Goal: Information Seeking & Learning: Learn about a topic

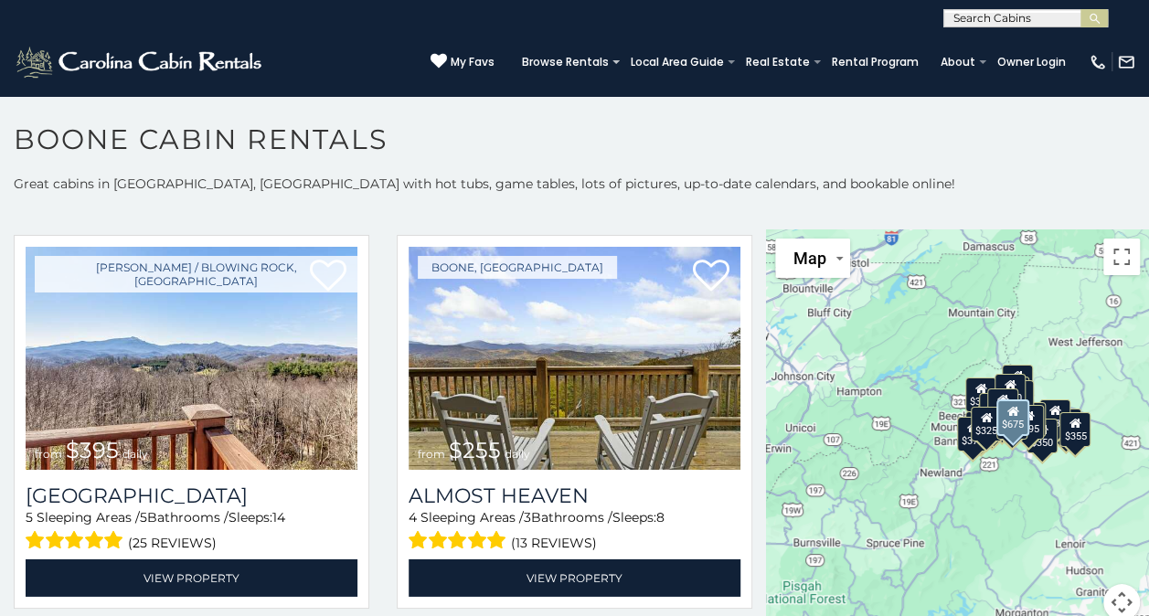
scroll to position [2822, 0]
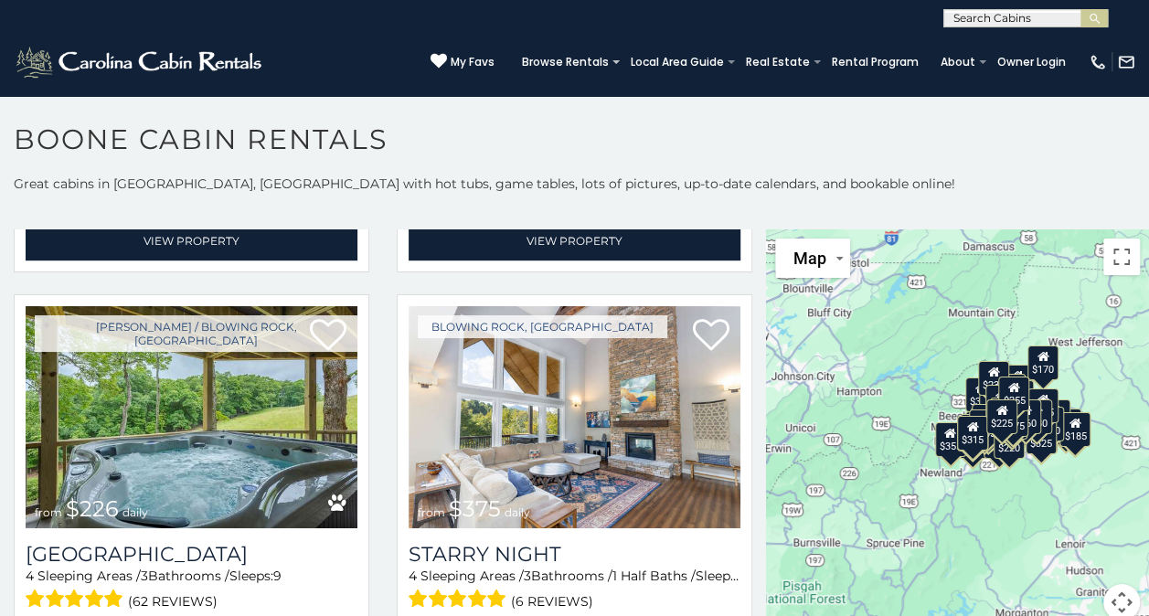
scroll to position [7488, 0]
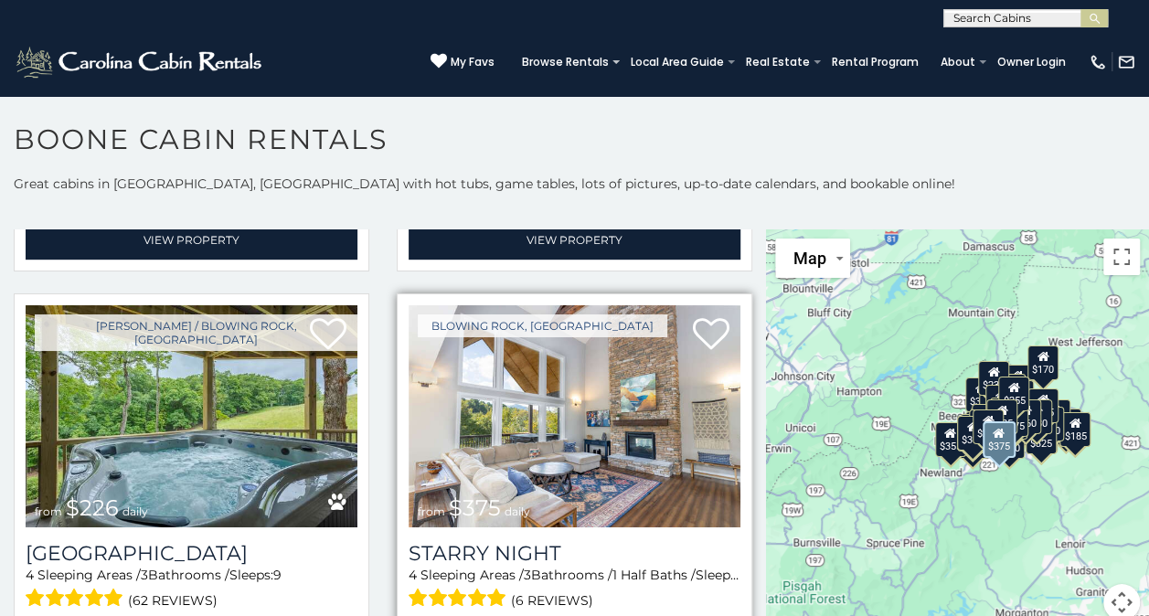
click at [594, 375] on img at bounding box center [575, 416] width 332 height 222
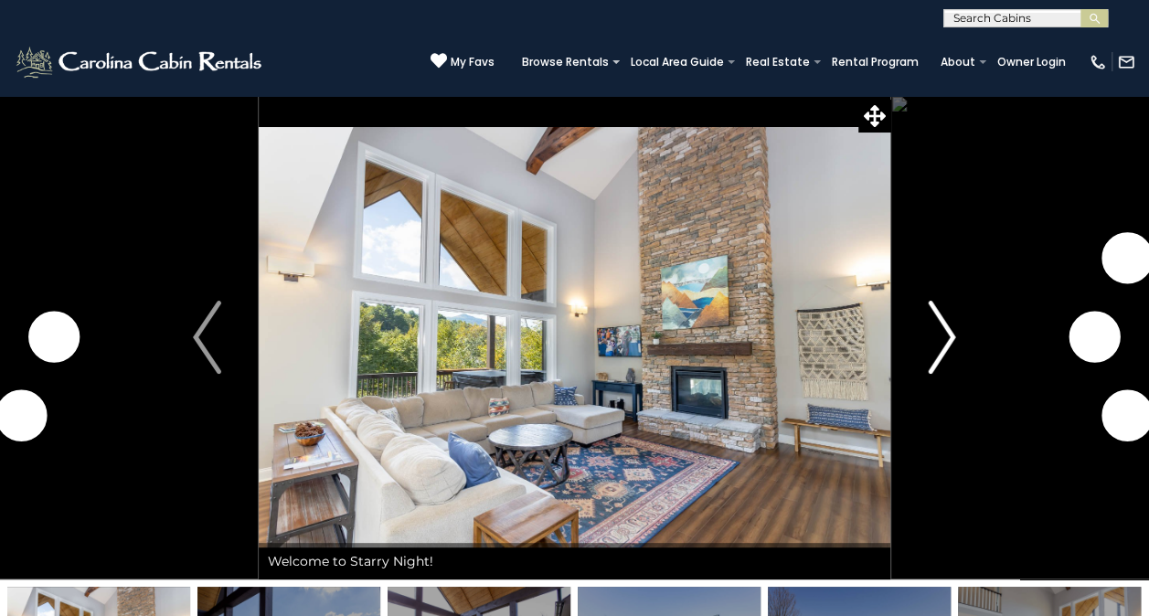
click at [961, 322] on button "Next" at bounding box center [942, 337] width 102 height 485
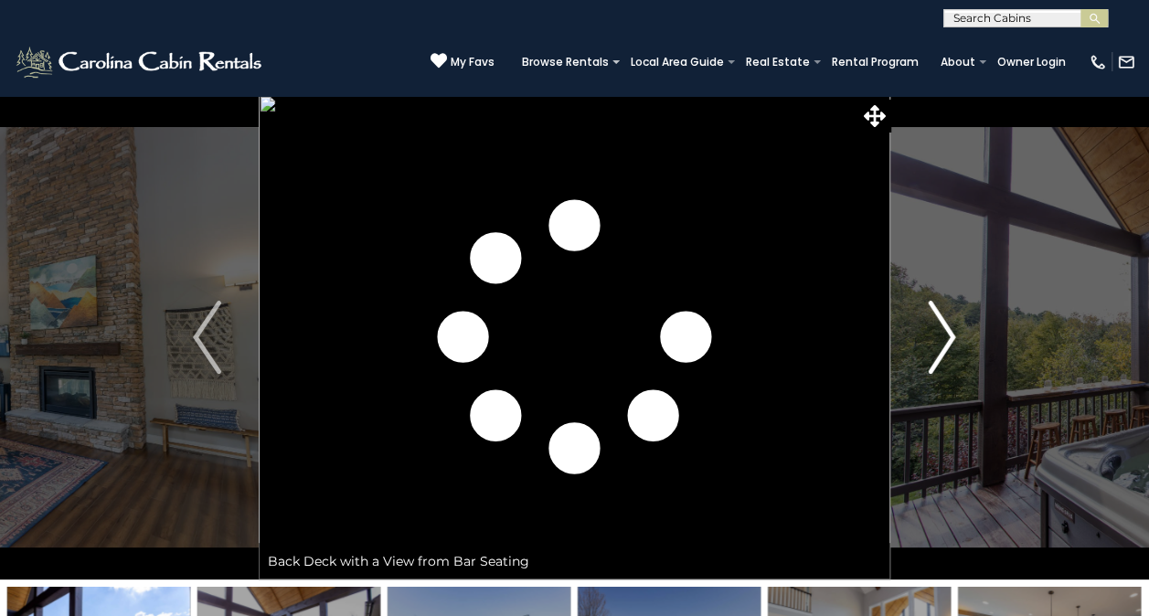
click at [953, 325] on img "Next" at bounding box center [941, 337] width 27 height 73
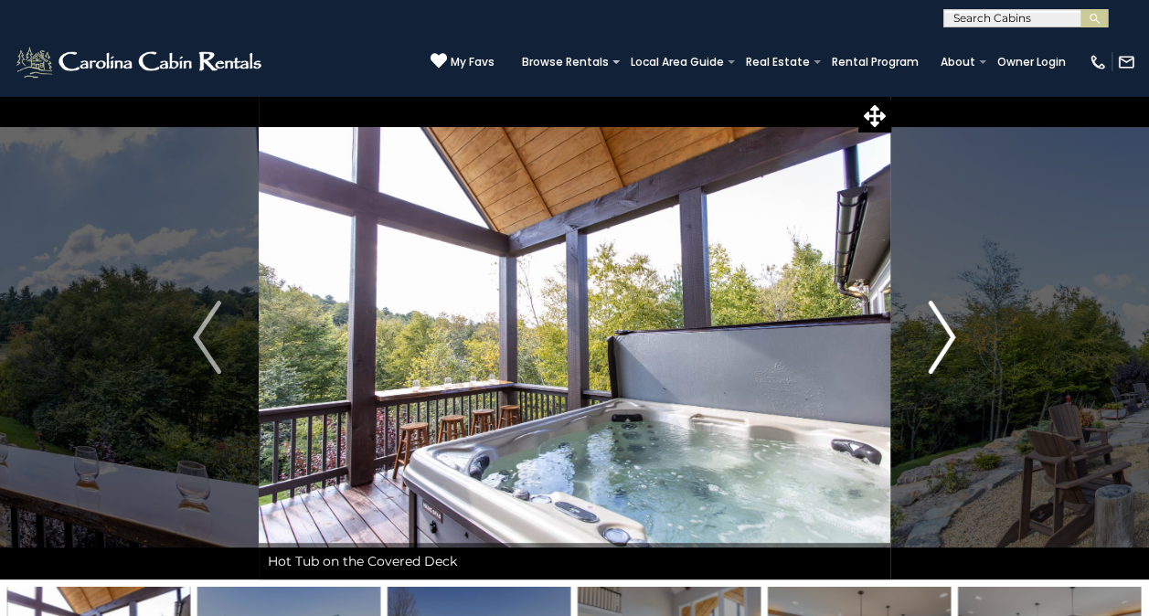
click at [953, 325] on img "Next" at bounding box center [941, 337] width 27 height 73
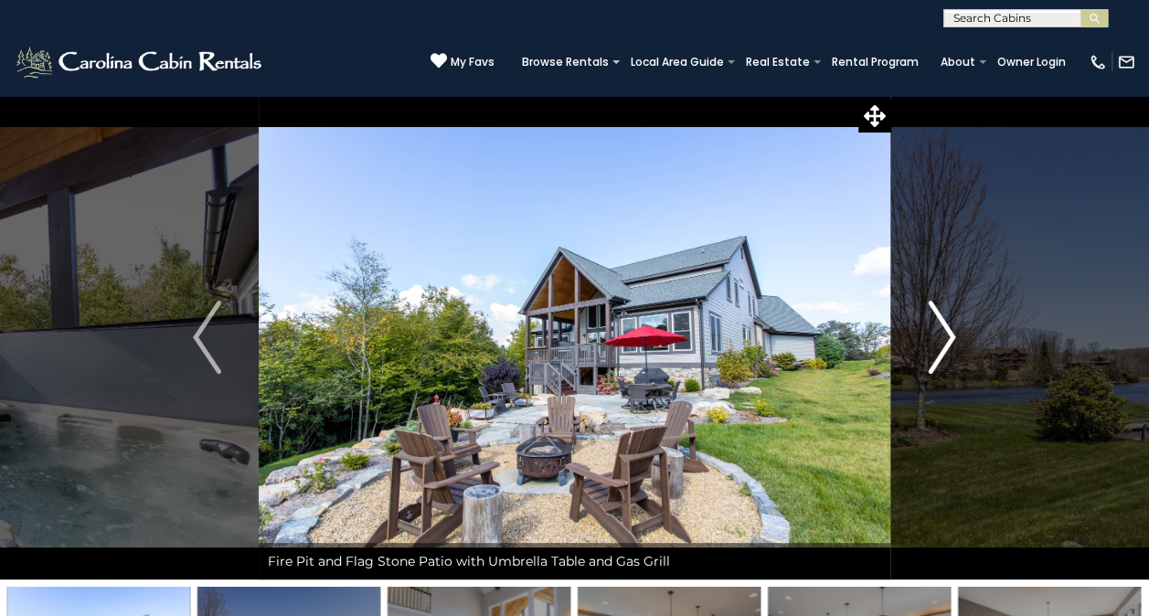
click at [953, 325] on img "Next" at bounding box center [941, 337] width 27 height 73
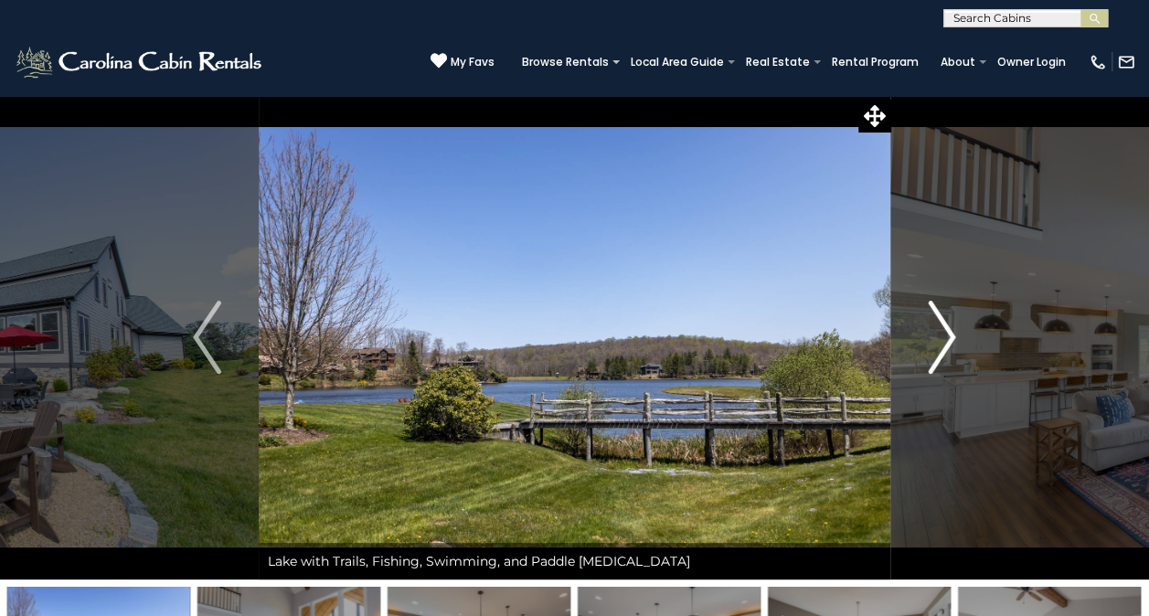
click at [953, 325] on img "Next" at bounding box center [941, 337] width 27 height 73
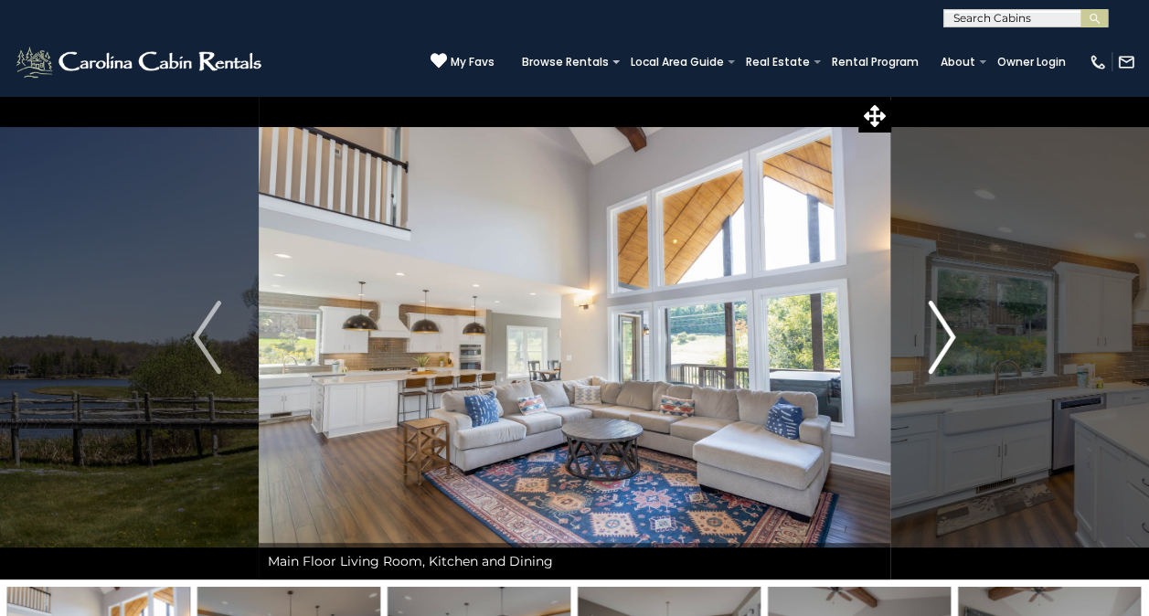
click at [953, 325] on img "Next" at bounding box center [941, 337] width 27 height 73
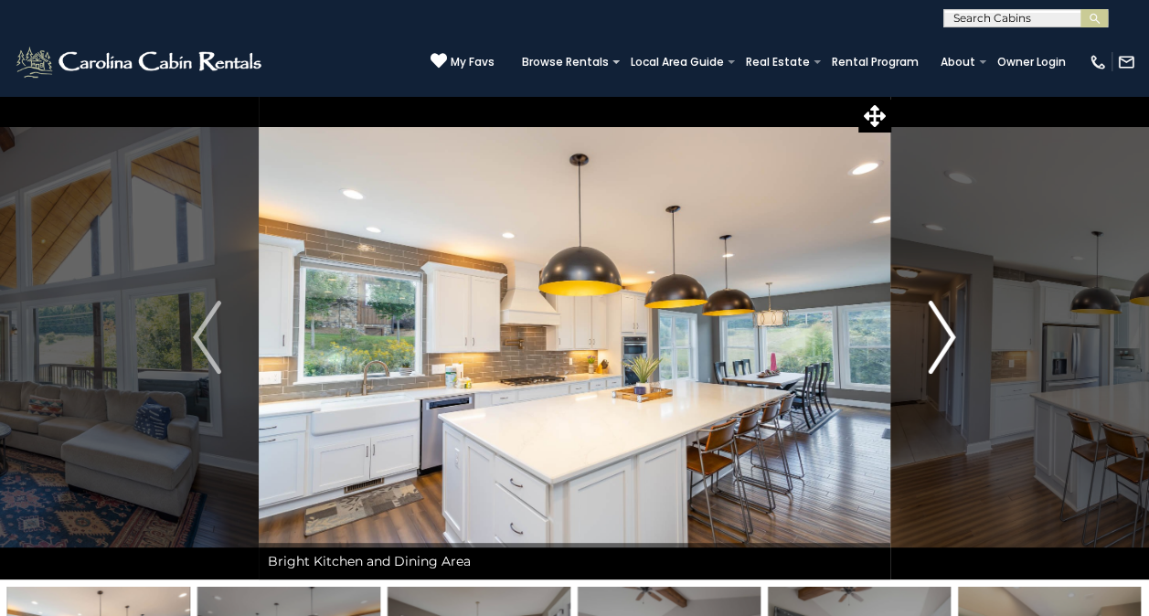
click at [953, 325] on img "Next" at bounding box center [941, 337] width 27 height 73
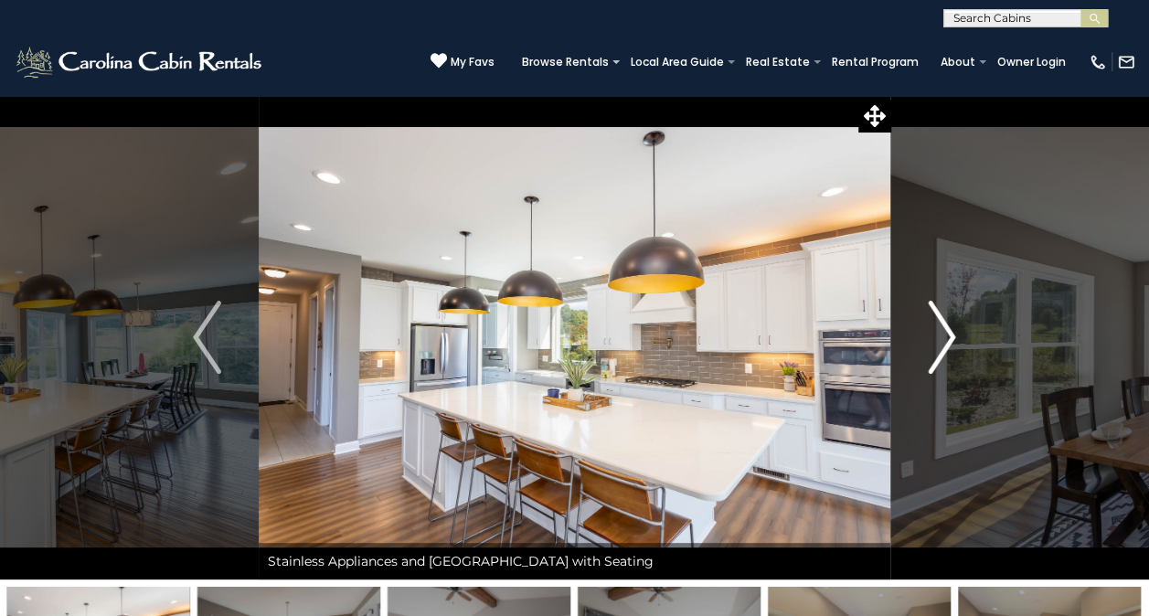
click at [953, 325] on img "Next" at bounding box center [941, 337] width 27 height 73
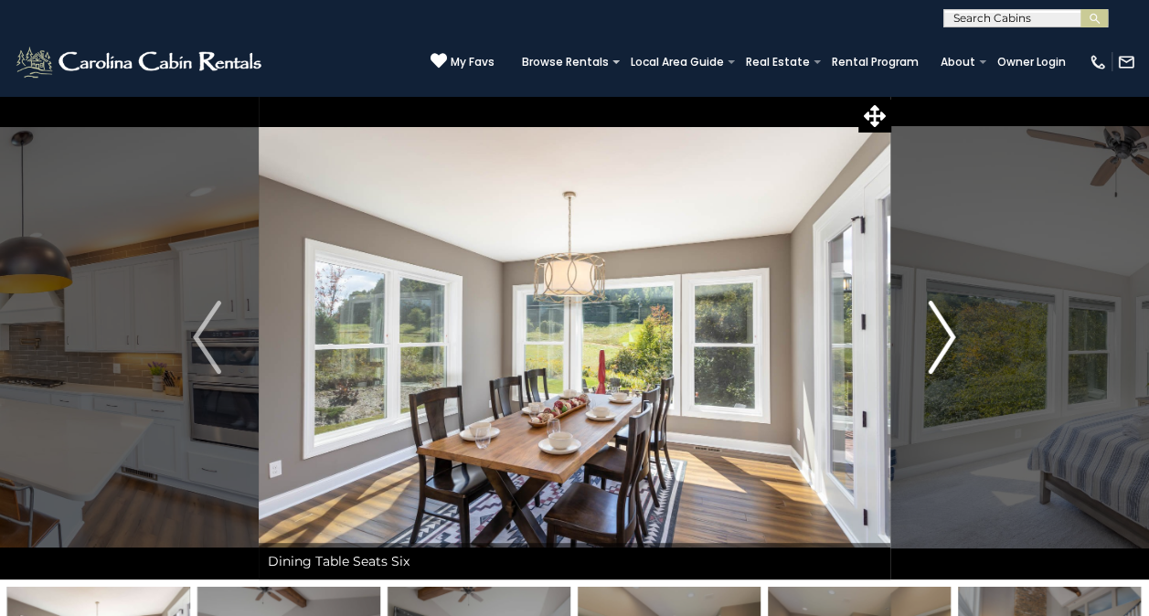
click at [953, 325] on img "Next" at bounding box center [941, 337] width 27 height 73
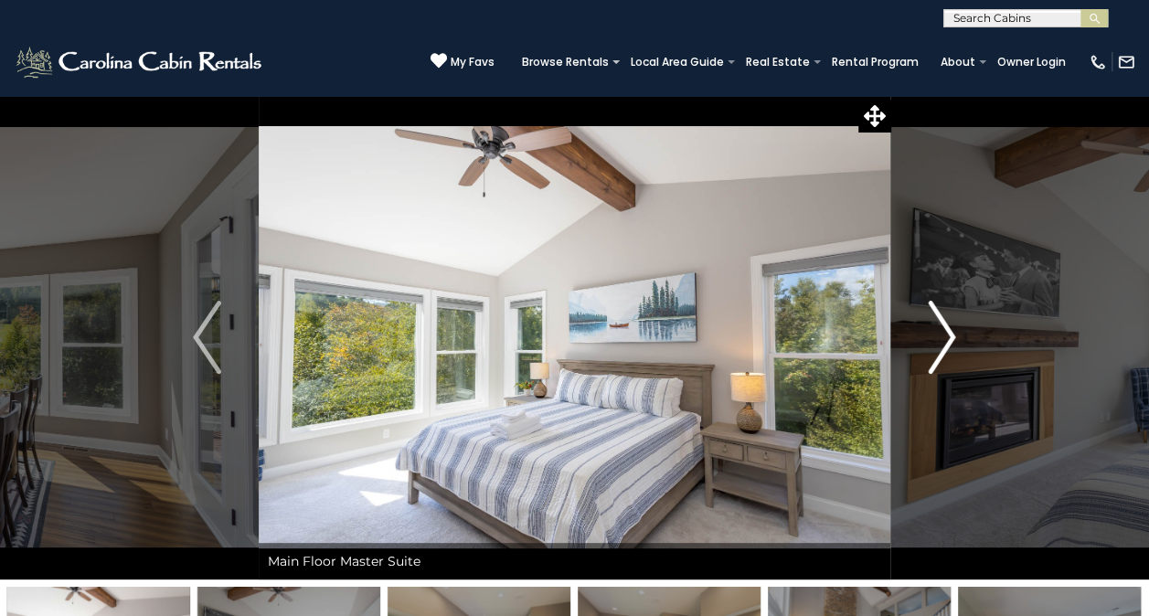
click at [953, 325] on img "Next" at bounding box center [941, 337] width 27 height 73
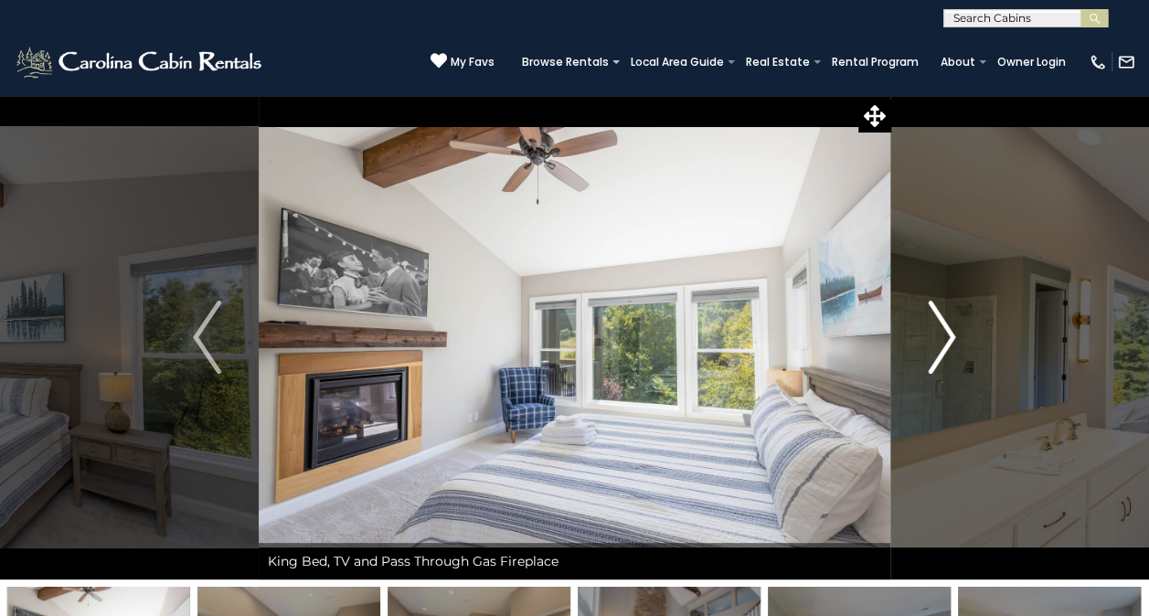
click at [953, 325] on img "Next" at bounding box center [941, 337] width 27 height 73
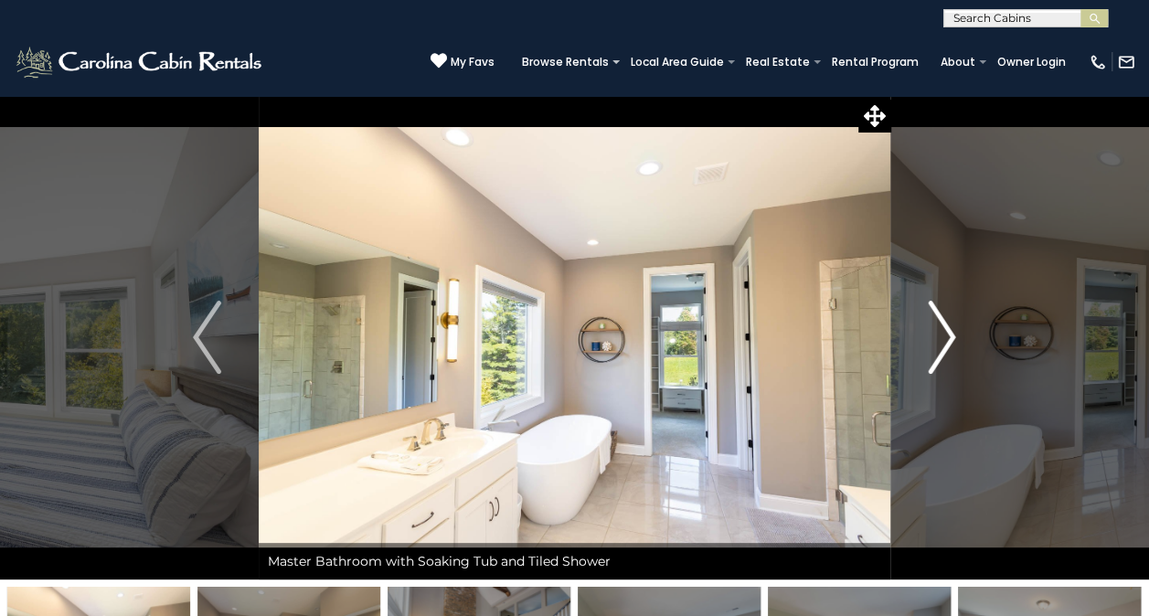
click at [953, 325] on img "Next" at bounding box center [941, 337] width 27 height 73
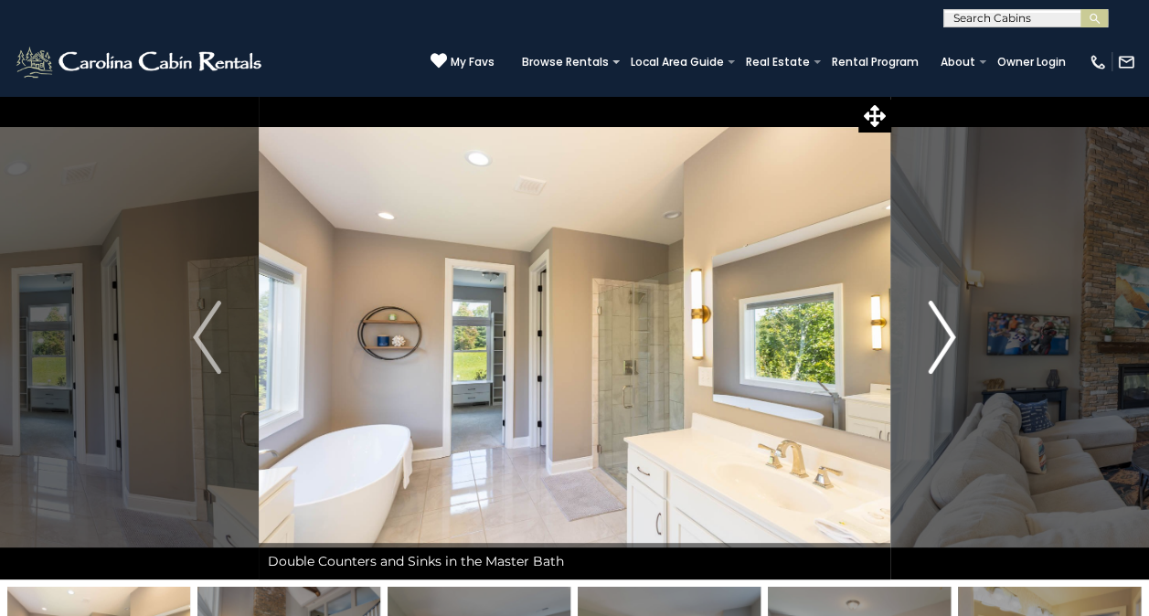
click at [953, 325] on img "Next" at bounding box center [941, 337] width 27 height 73
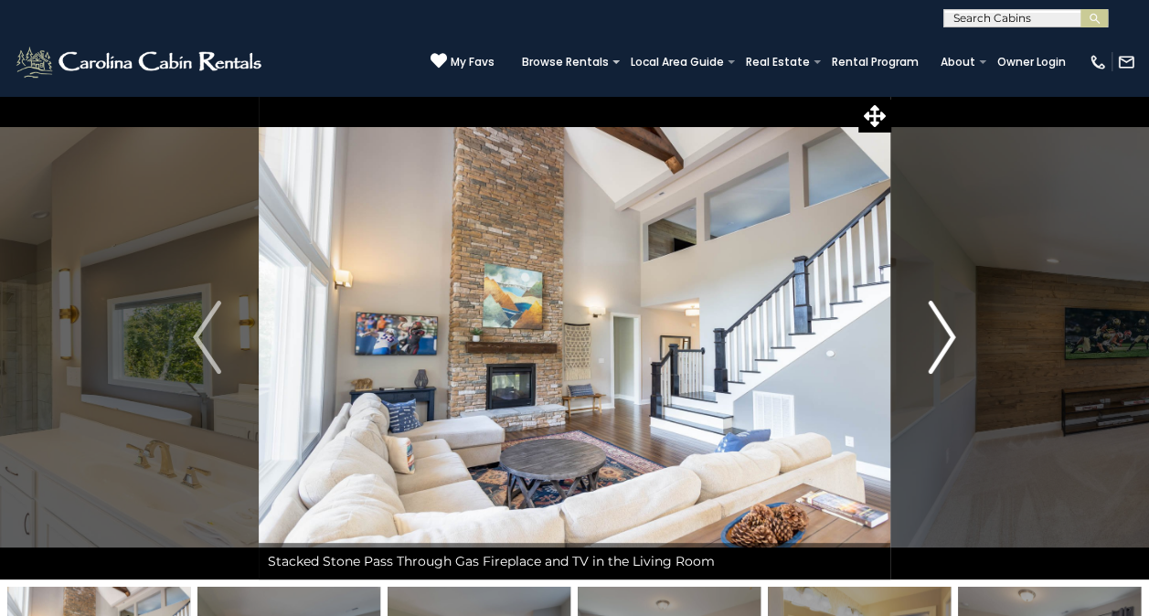
click at [953, 325] on img "Next" at bounding box center [941, 337] width 27 height 73
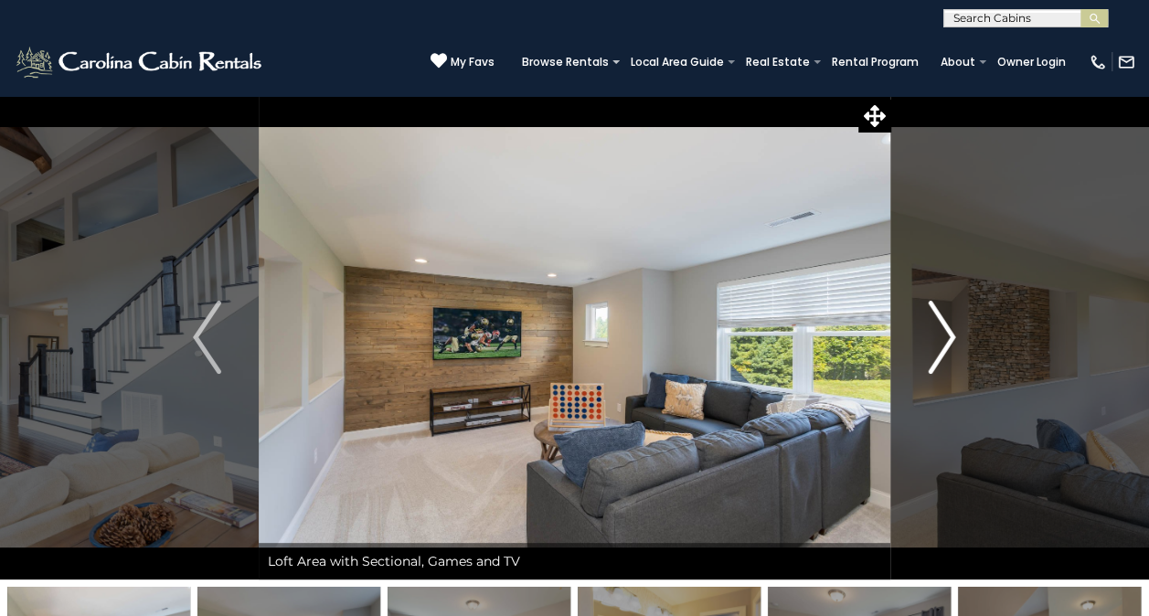
click at [953, 325] on img "Next" at bounding box center [941, 337] width 27 height 73
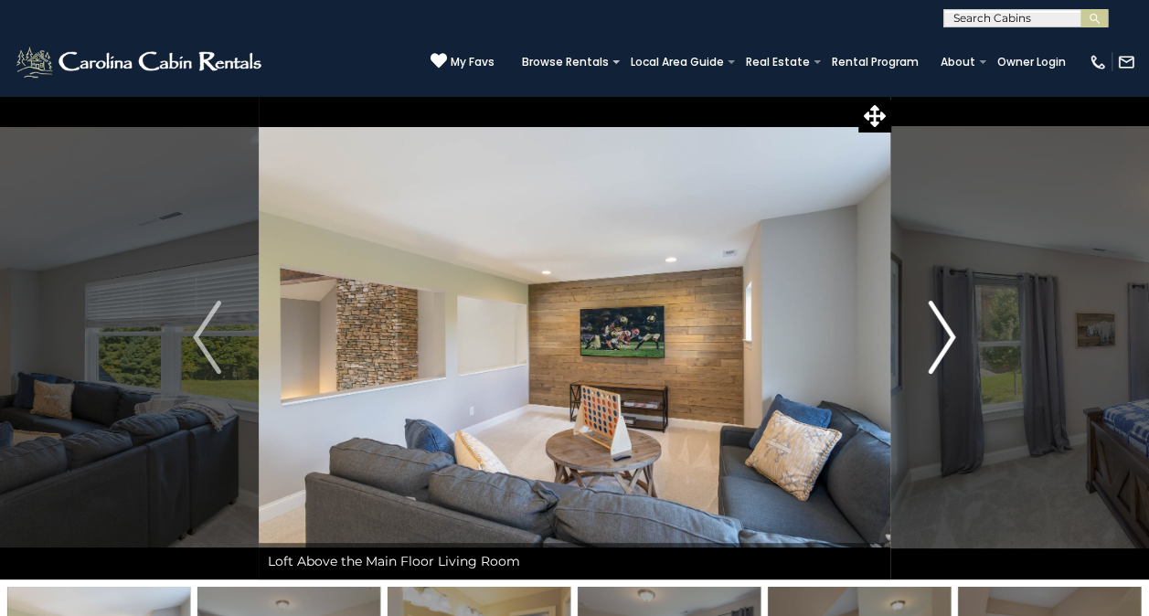
click at [953, 325] on img "Next" at bounding box center [941, 337] width 27 height 73
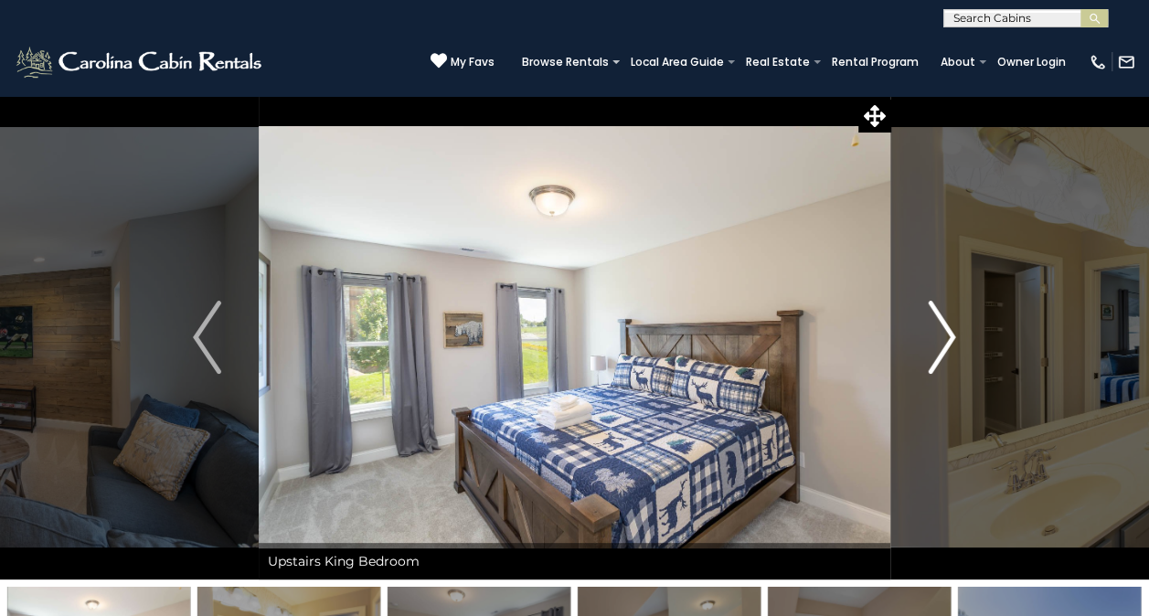
click at [953, 325] on img "Next" at bounding box center [941, 337] width 27 height 73
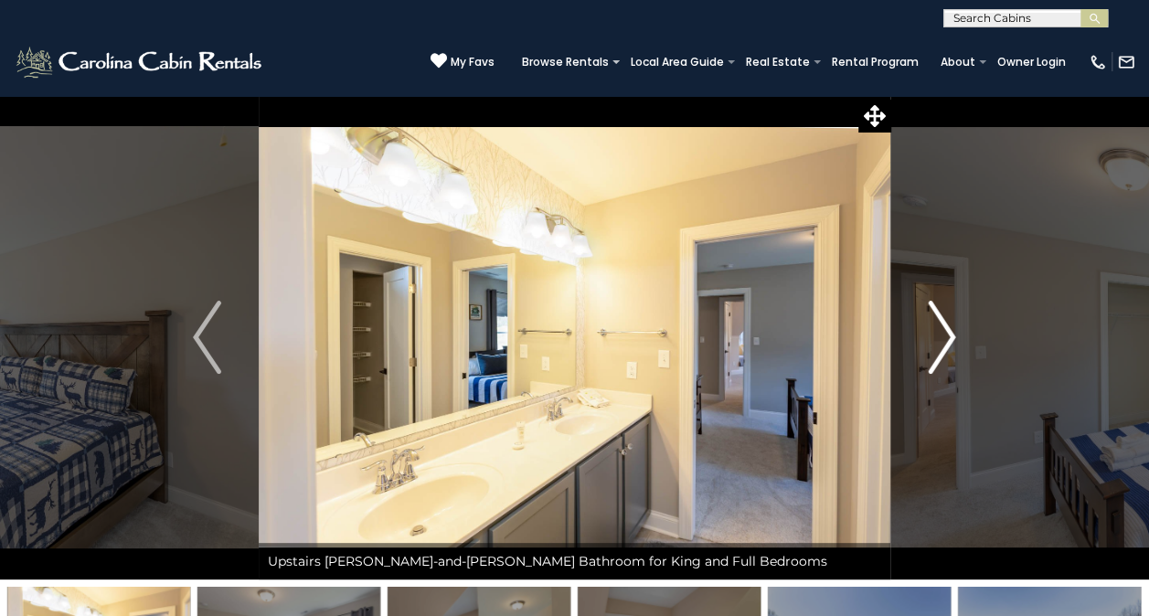
click at [953, 325] on img "Next" at bounding box center [941, 337] width 27 height 73
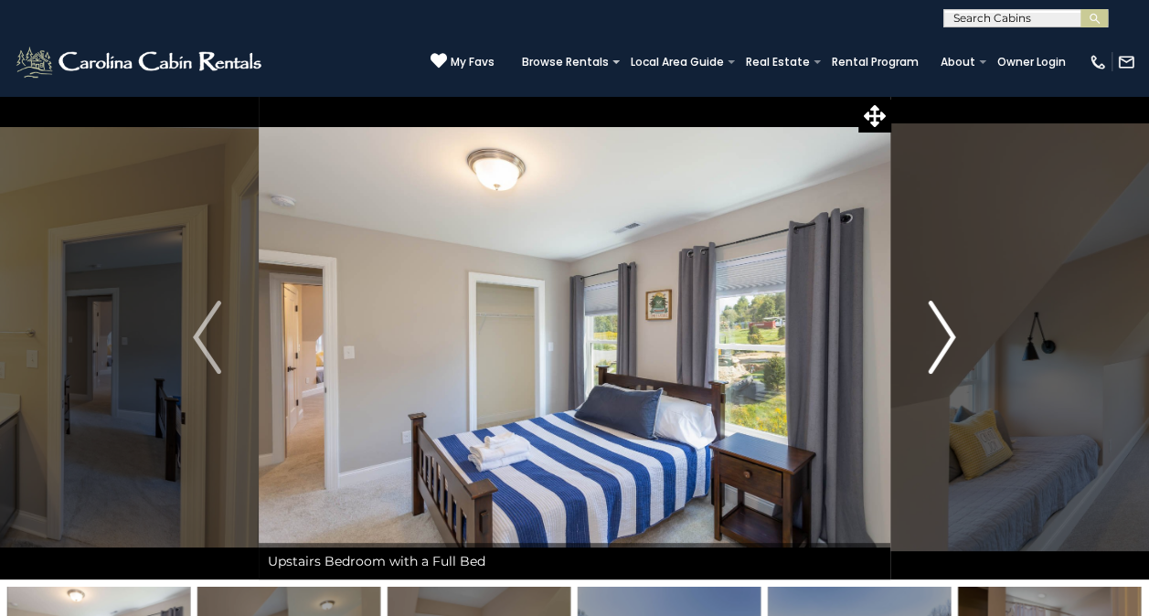
click at [953, 325] on img "Next" at bounding box center [941, 337] width 27 height 73
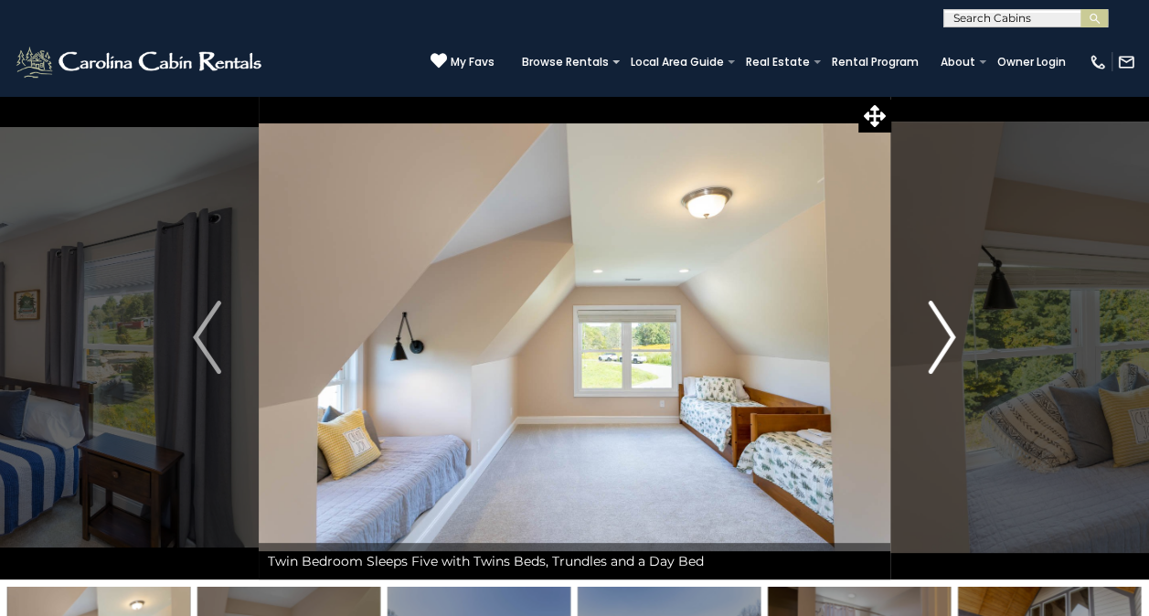
click at [953, 325] on img "Next" at bounding box center [941, 337] width 27 height 73
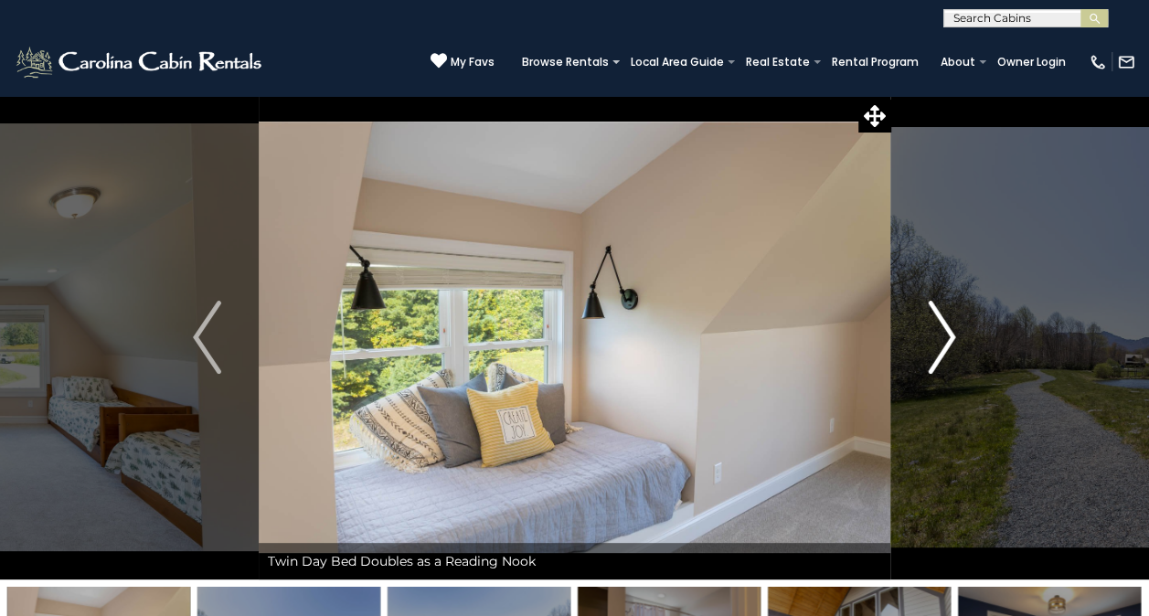
click at [953, 325] on img "Next" at bounding box center [941, 337] width 27 height 73
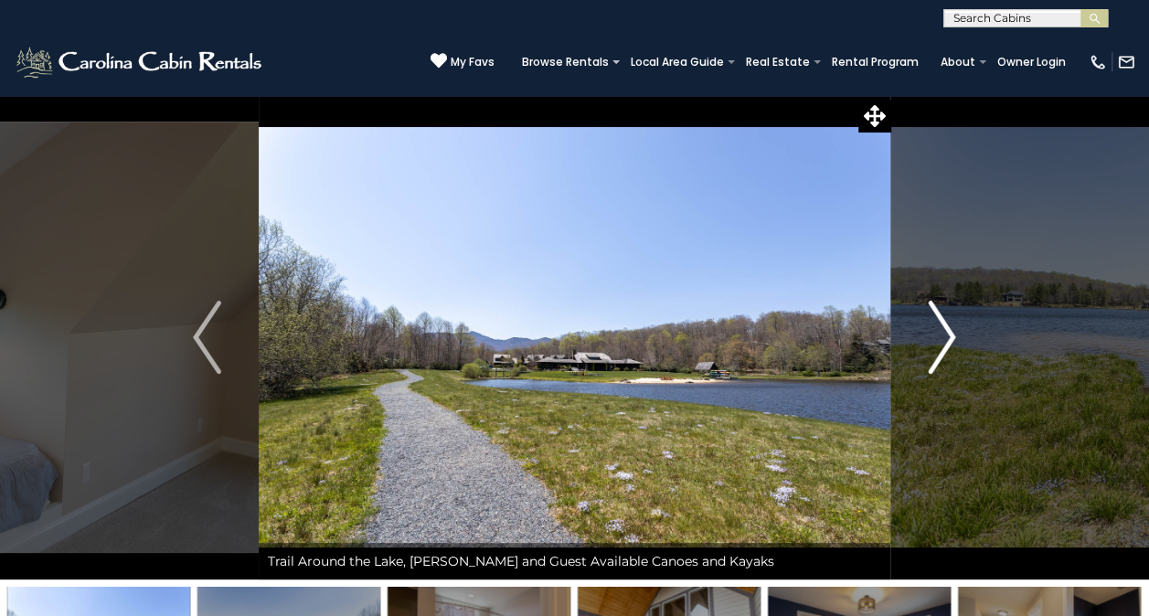
click at [953, 325] on img "Next" at bounding box center [941, 337] width 27 height 73
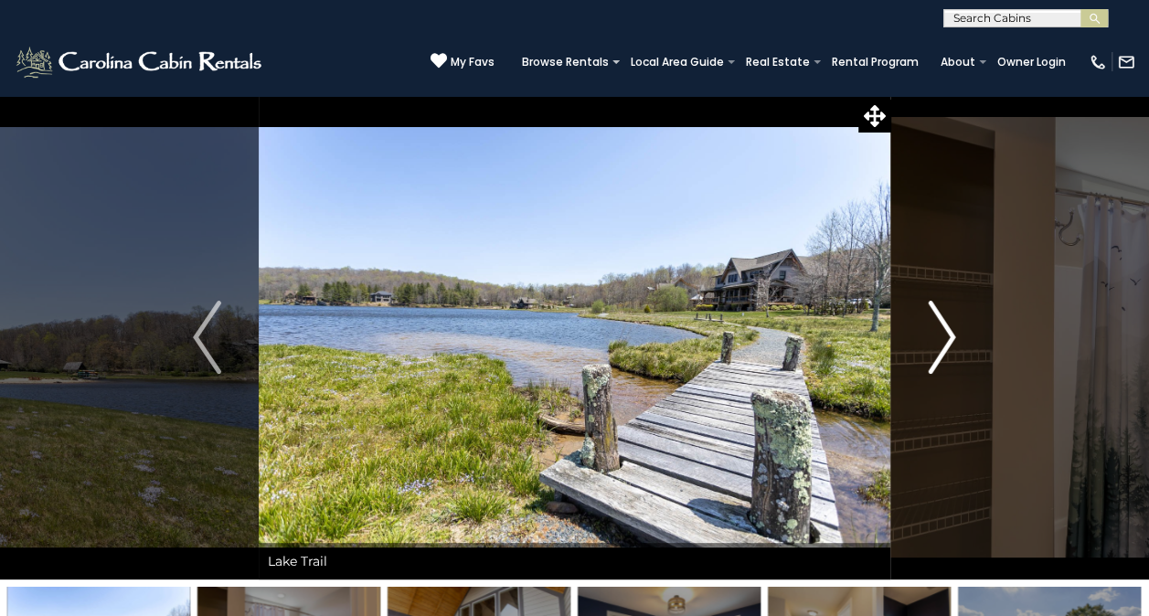
click at [953, 325] on img "Next" at bounding box center [941, 337] width 27 height 73
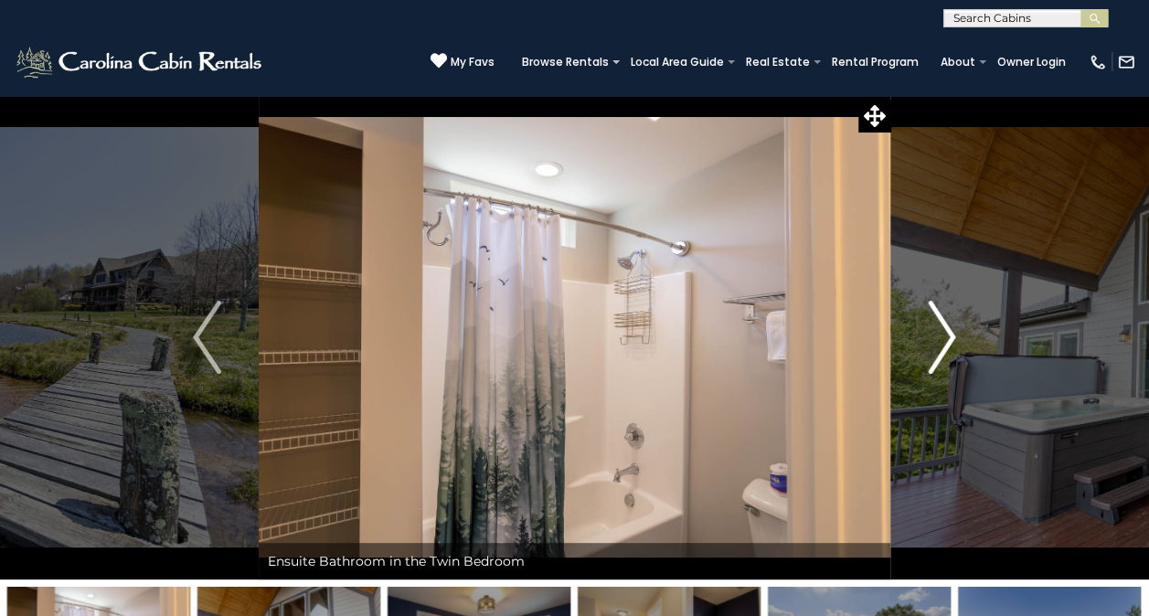
click at [953, 325] on img "Next" at bounding box center [941, 337] width 27 height 73
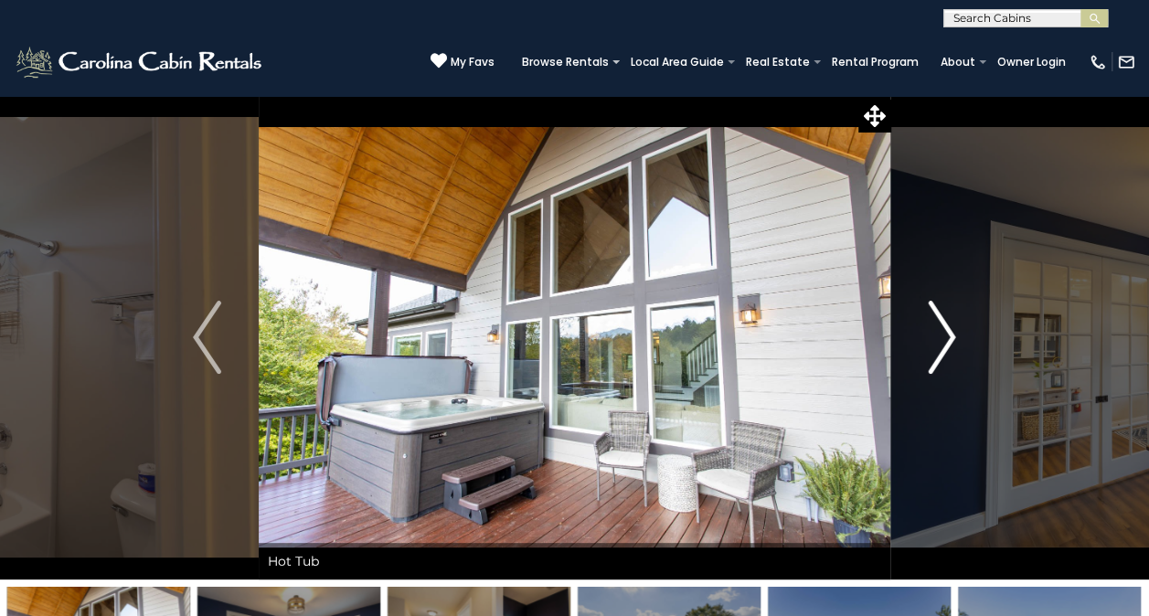
click at [953, 325] on img "Next" at bounding box center [941, 337] width 27 height 73
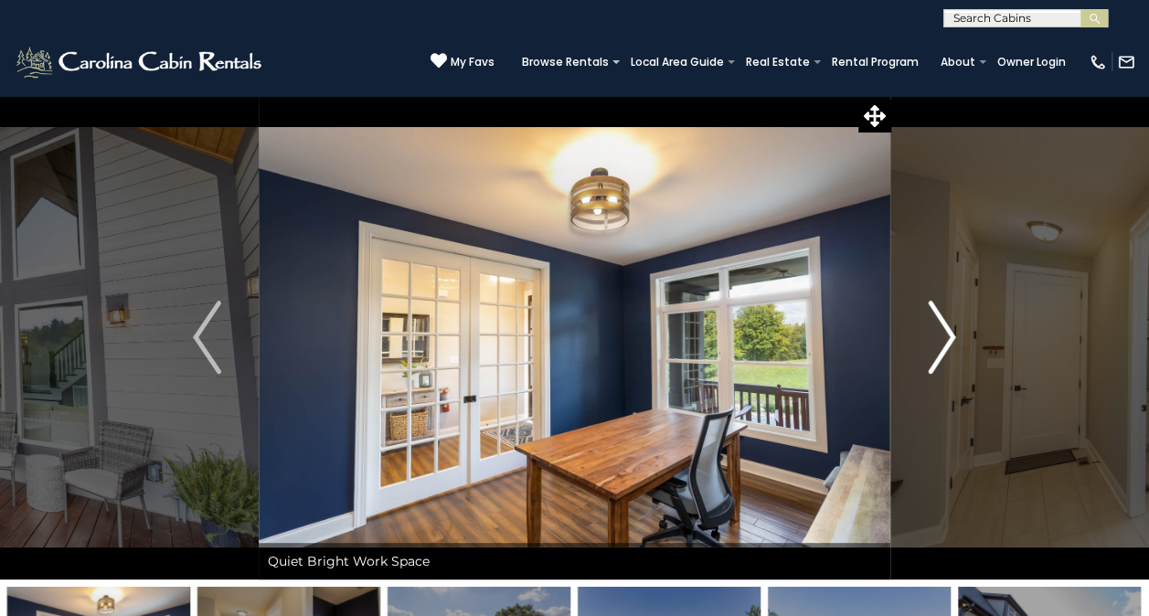
click at [953, 325] on img "Next" at bounding box center [941, 337] width 27 height 73
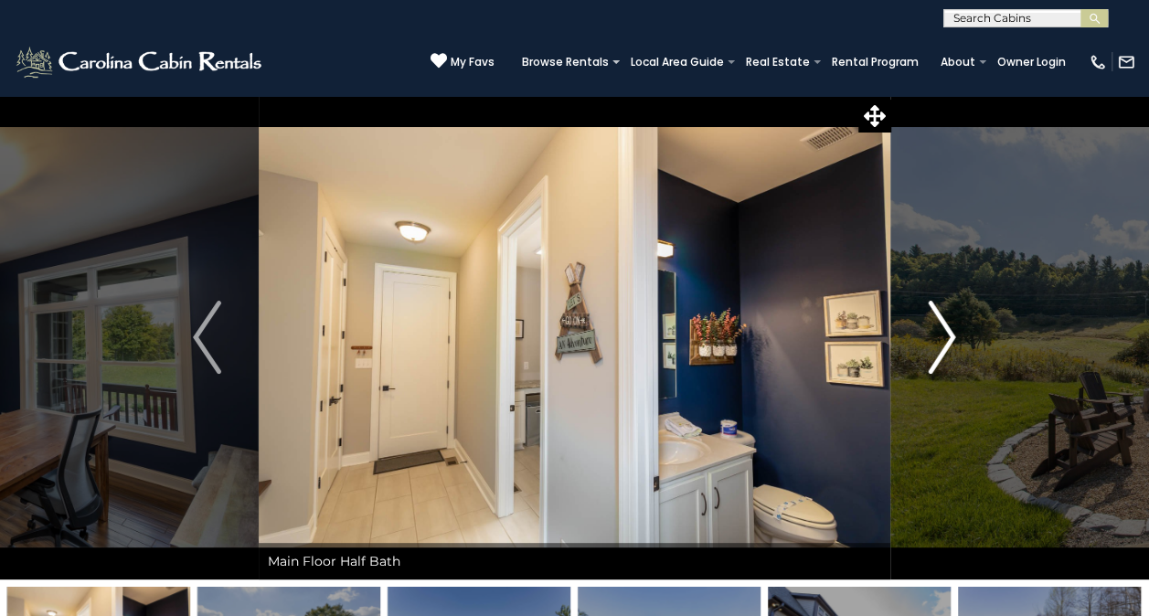
click at [953, 325] on img "Next" at bounding box center [941, 337] width 27 height 73
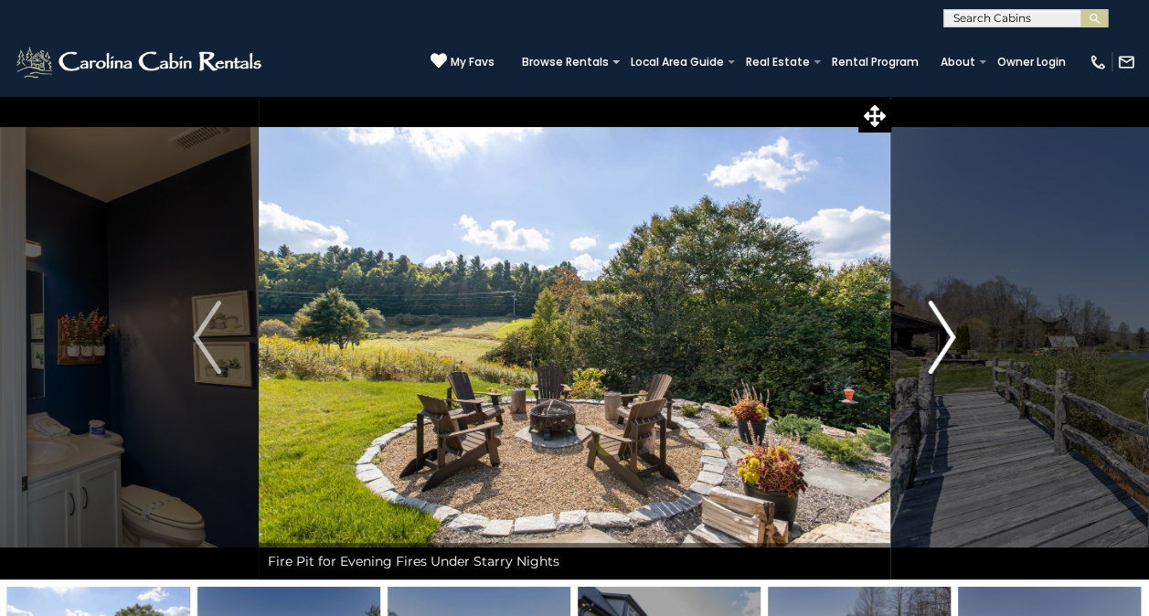
click at [953, 325] on img "Next" at bounding box center [941, 337] width 27 height 73
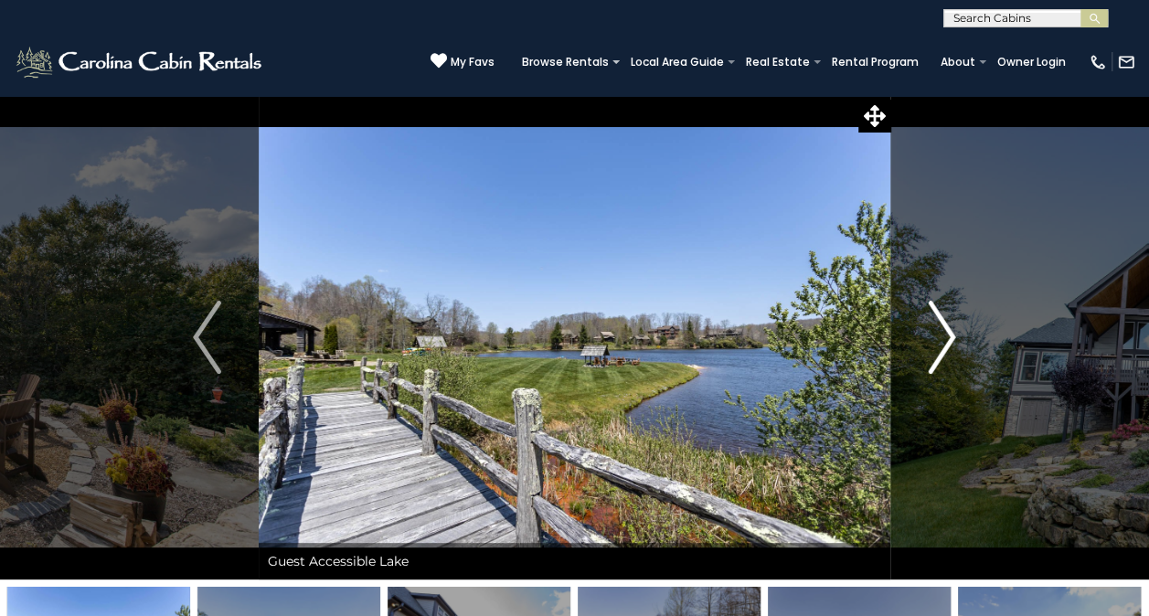
click at [953, 325] on img "Next" at bounding box center [941, 337] width 27 height 73
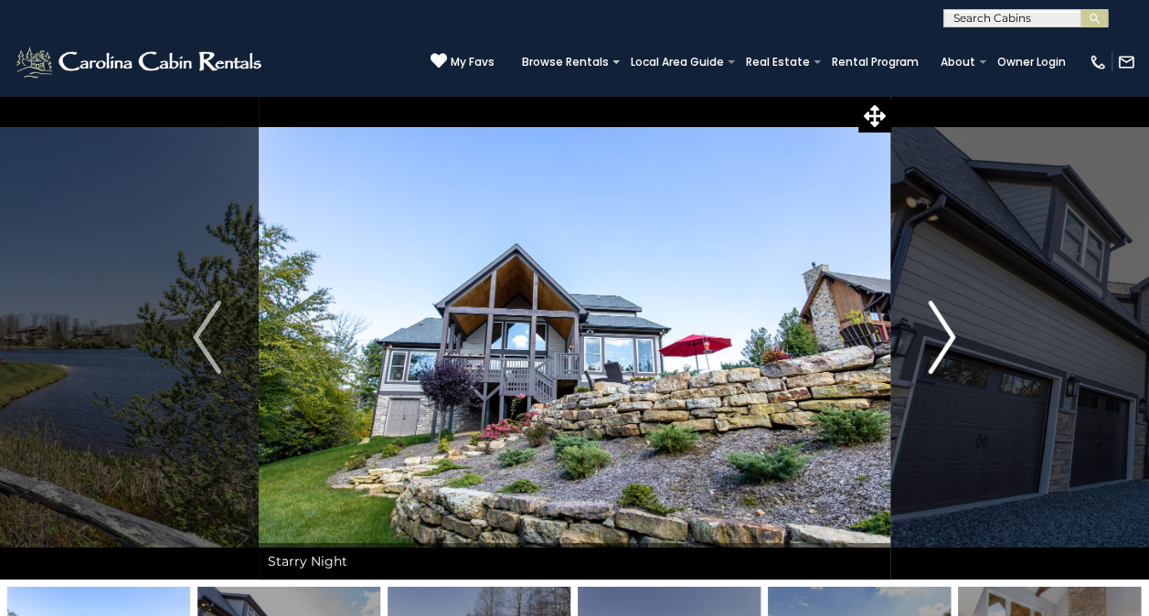
click at [953, 325] on img "Next" at bounding box center [941, 337] width 27 height 73
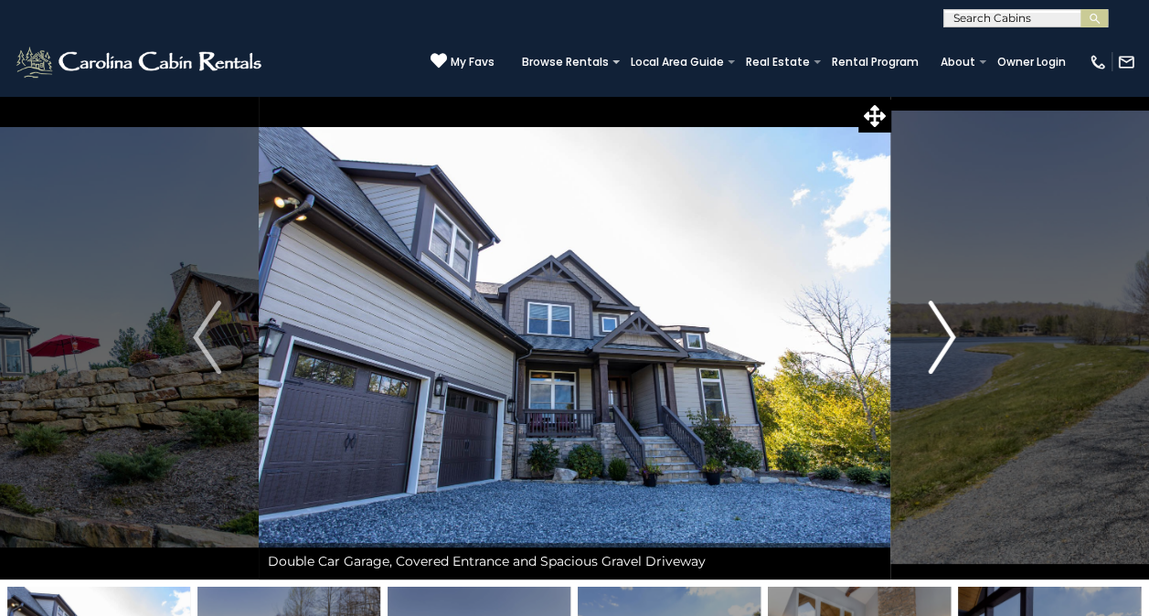
click at [953, 325] on img "Next" at bounding box center [941, 337] width 27 height 73
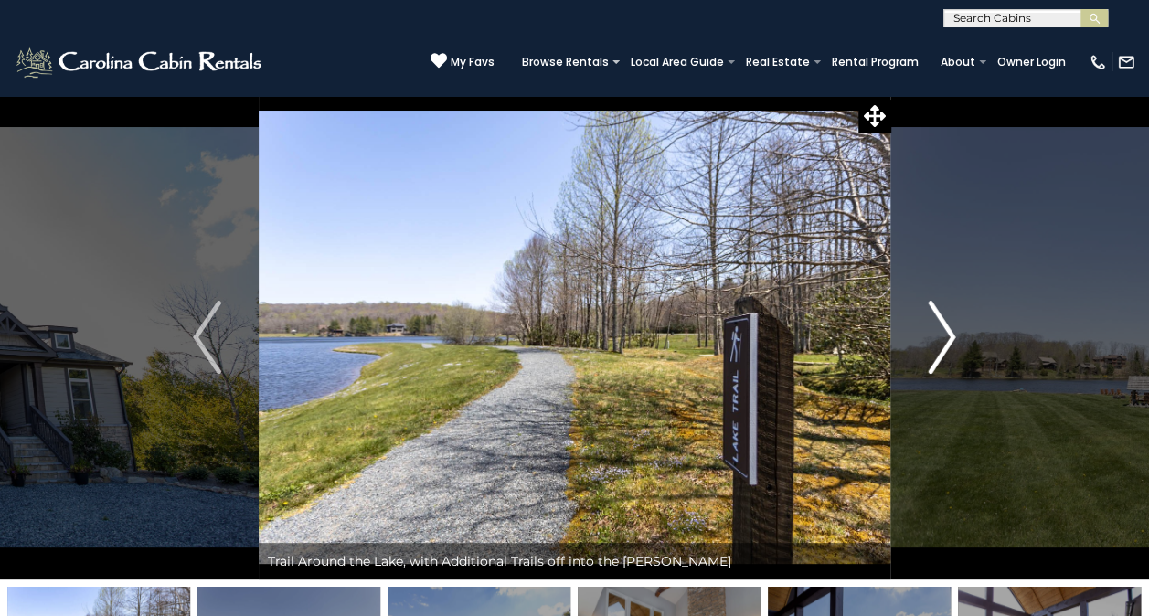
click at [953, 325] on img "Next" at bounding box center [941, 337] width 27 height 73
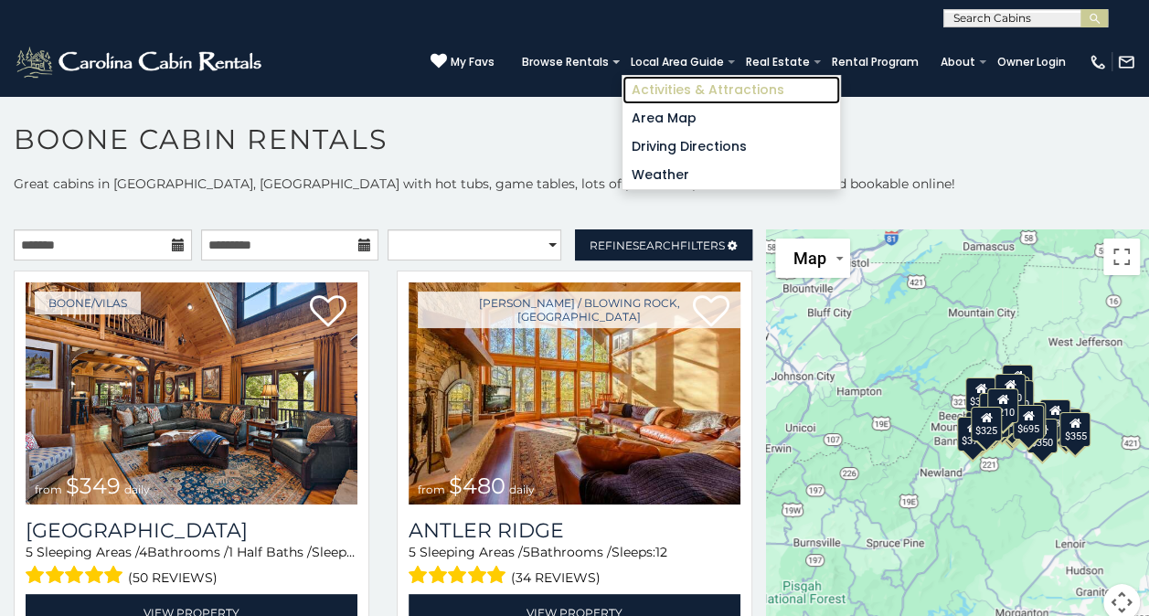
click at [666, 80] on link "Activities & Attractions" at bounding box center [732, 90] width 218 height 28
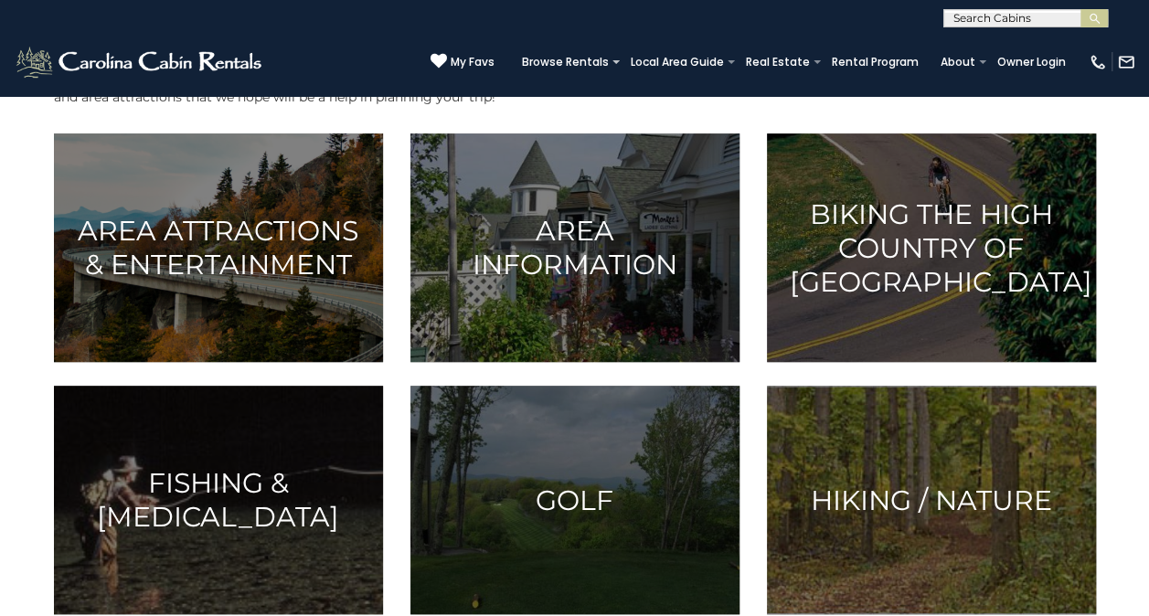
scroll to position [454, 0]
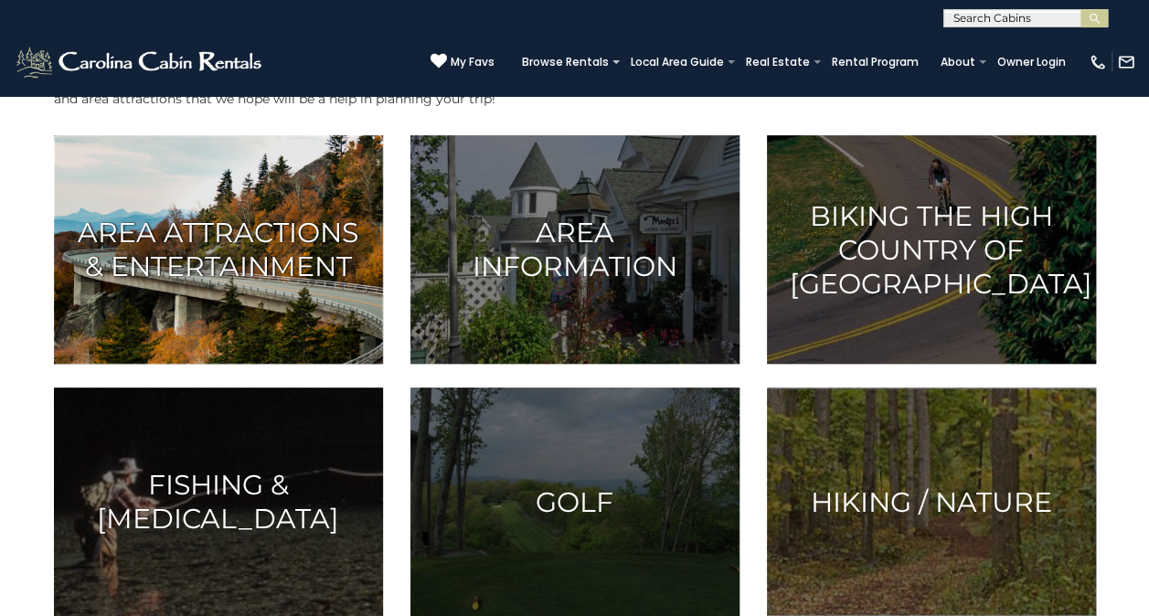
click at [258, 278] on h3 "Area Attractions & Entertainment" at bounding box center [218, 250] width 283 height 68
